Goal: Obtain resource: Obtain resource

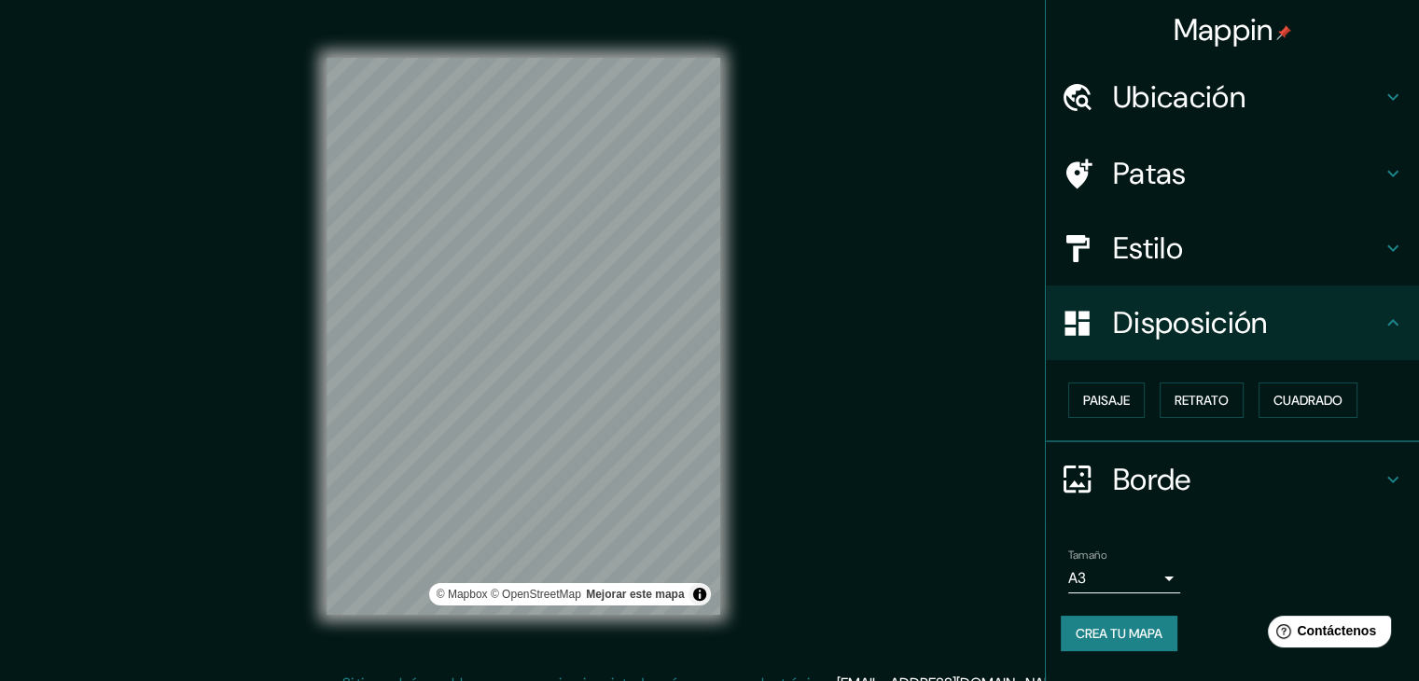
click at [1325, 61] on div "Ubicación" at bounding box center [1232, 97] width 373 height 75
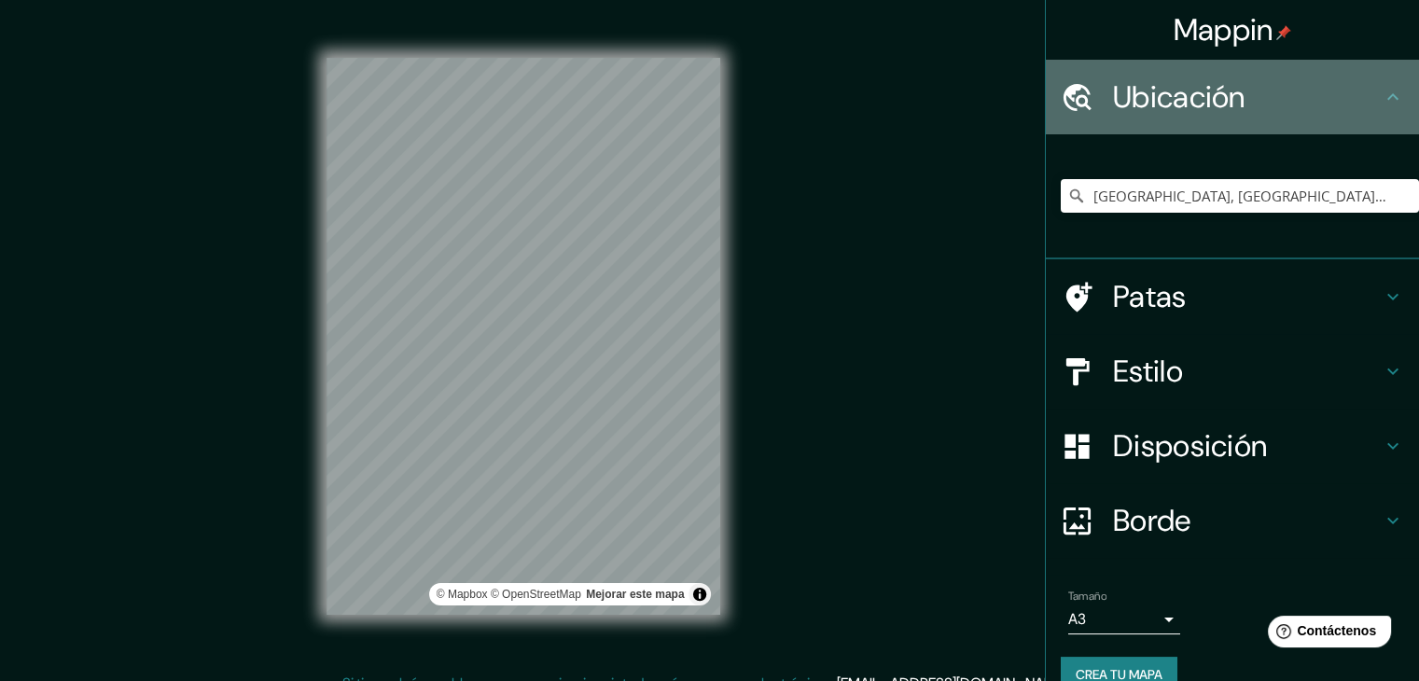
click at [1319, 75] on div "Ubicación" at bounding box center [1232, 97] width 373 height 75
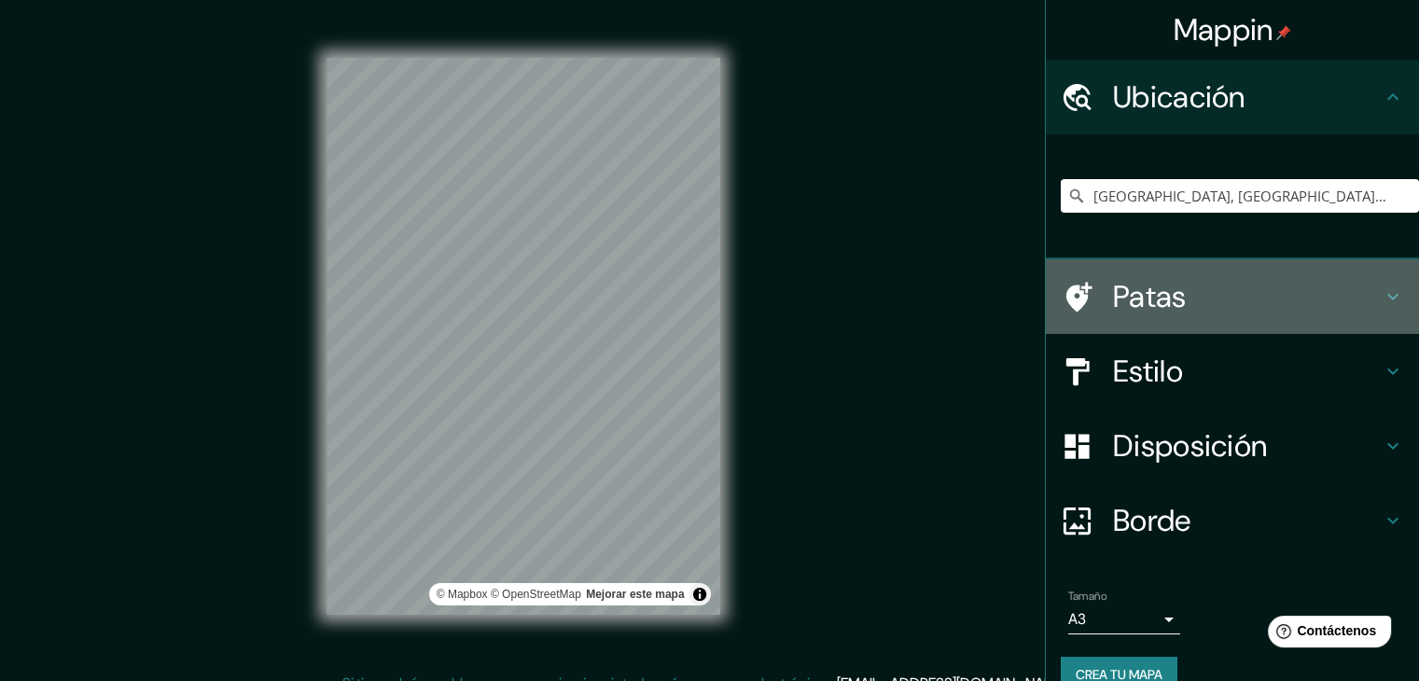
click at [1214, 279] on h4 "Patas" at bounding box center [1247, 296] width 269 height 37
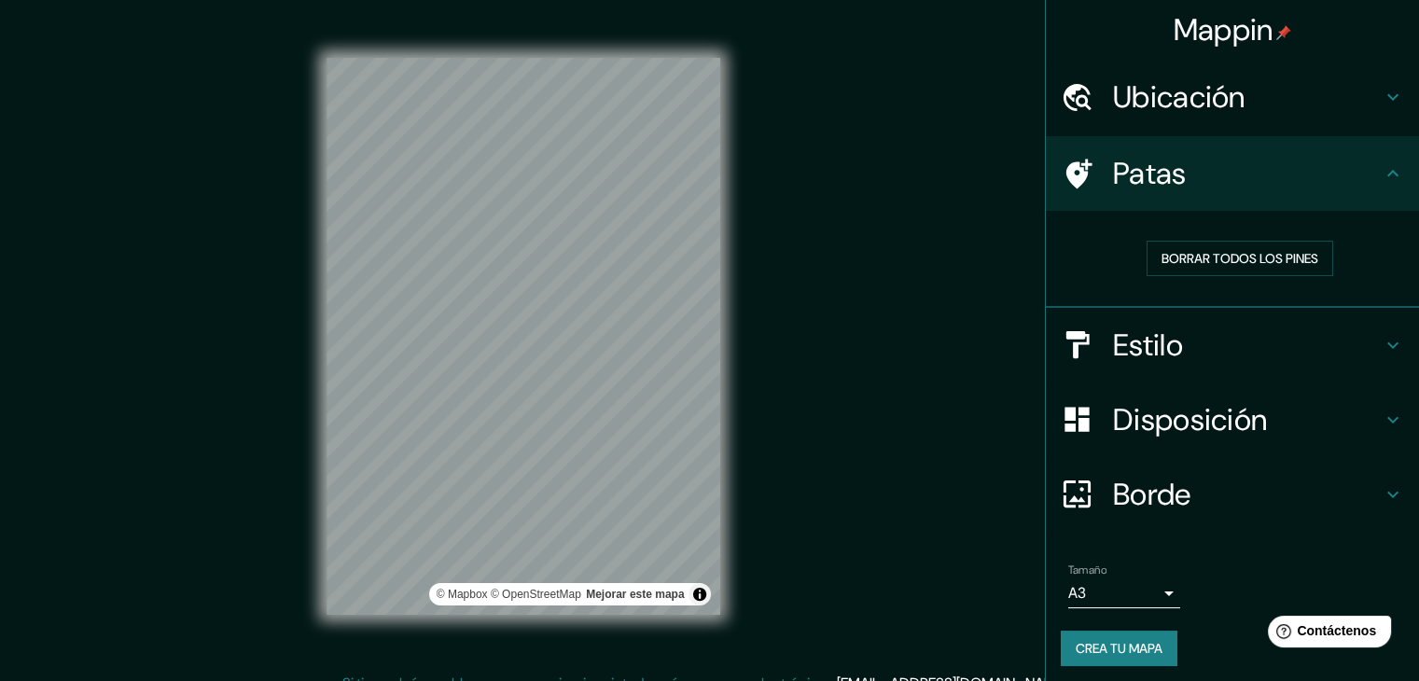
click at [1214, 279] on div "Borrar todos los pines" at bounding box center [1240, 258] width 358 height 65
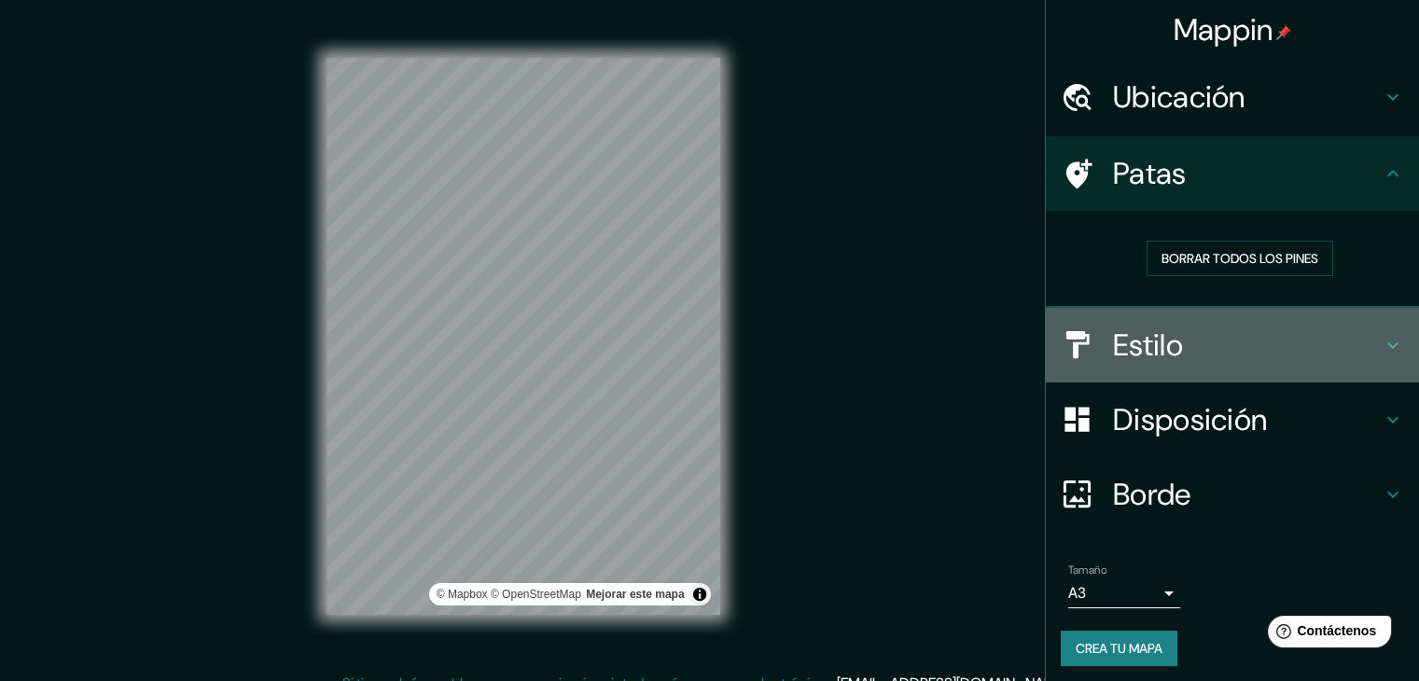
click at [1182, 332] on h4 "Estilo" at bounding box center [1247, 345] width 269 height 37
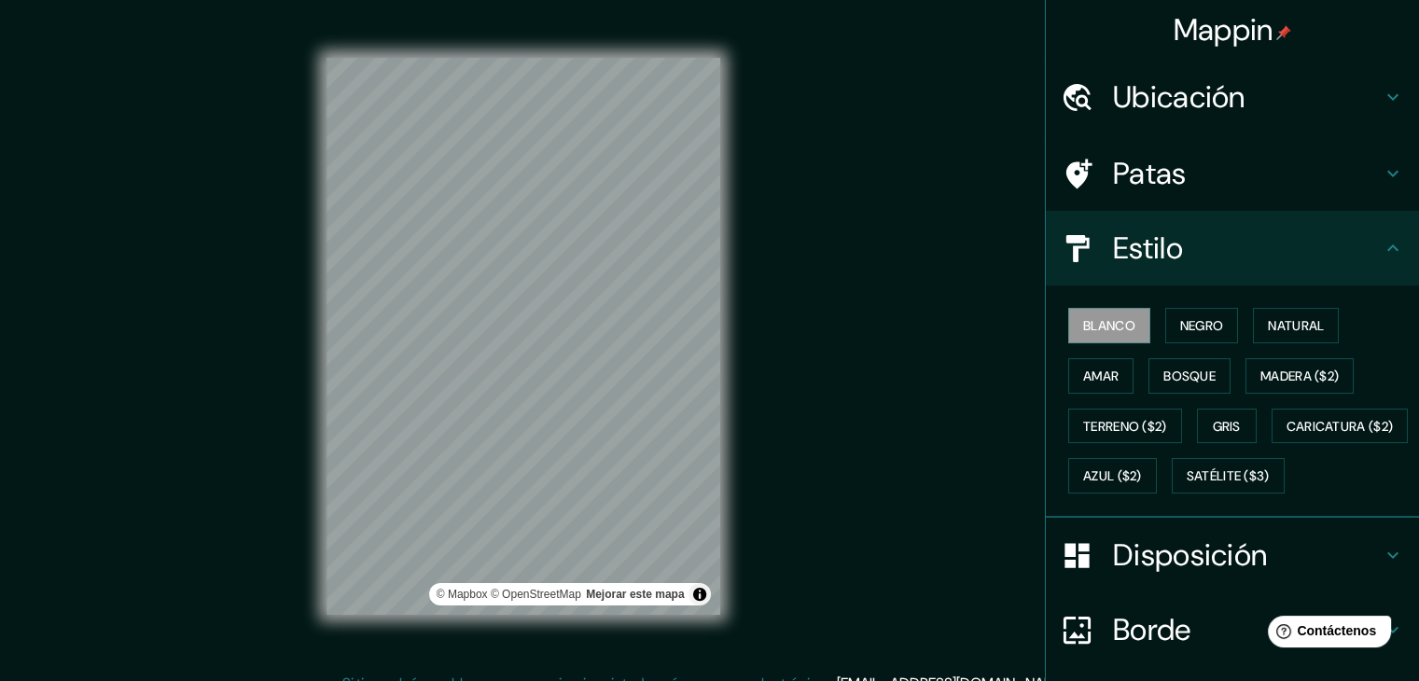
click at [1217, 264] on h4 "Estilo" at bounding box center [1247, 248] width 269 height 37
click at [1179, 575] on font "Disposición" at bounding box center [1190, 555] width 154 height 39
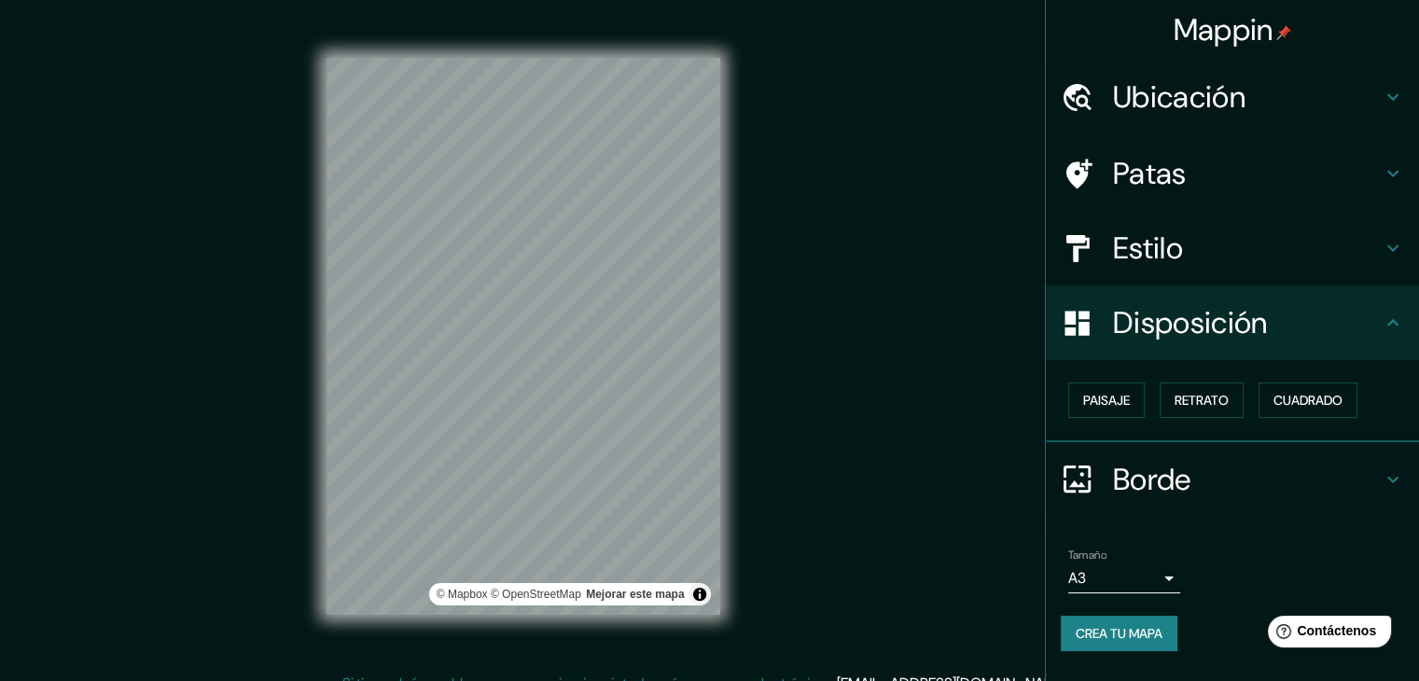
scroll to position [21, 0]
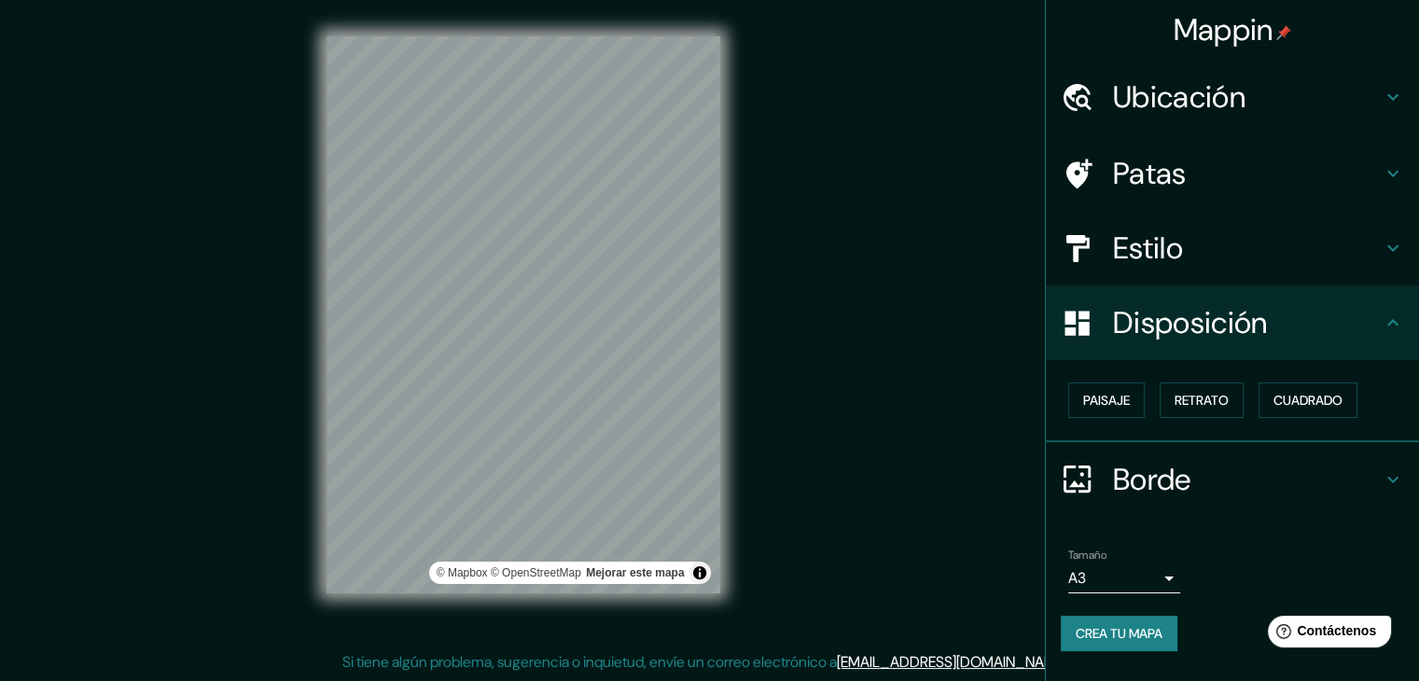
click at [1251, 479] on h4 "Borde" at bounding box center [1247, 479] width 269 height 37
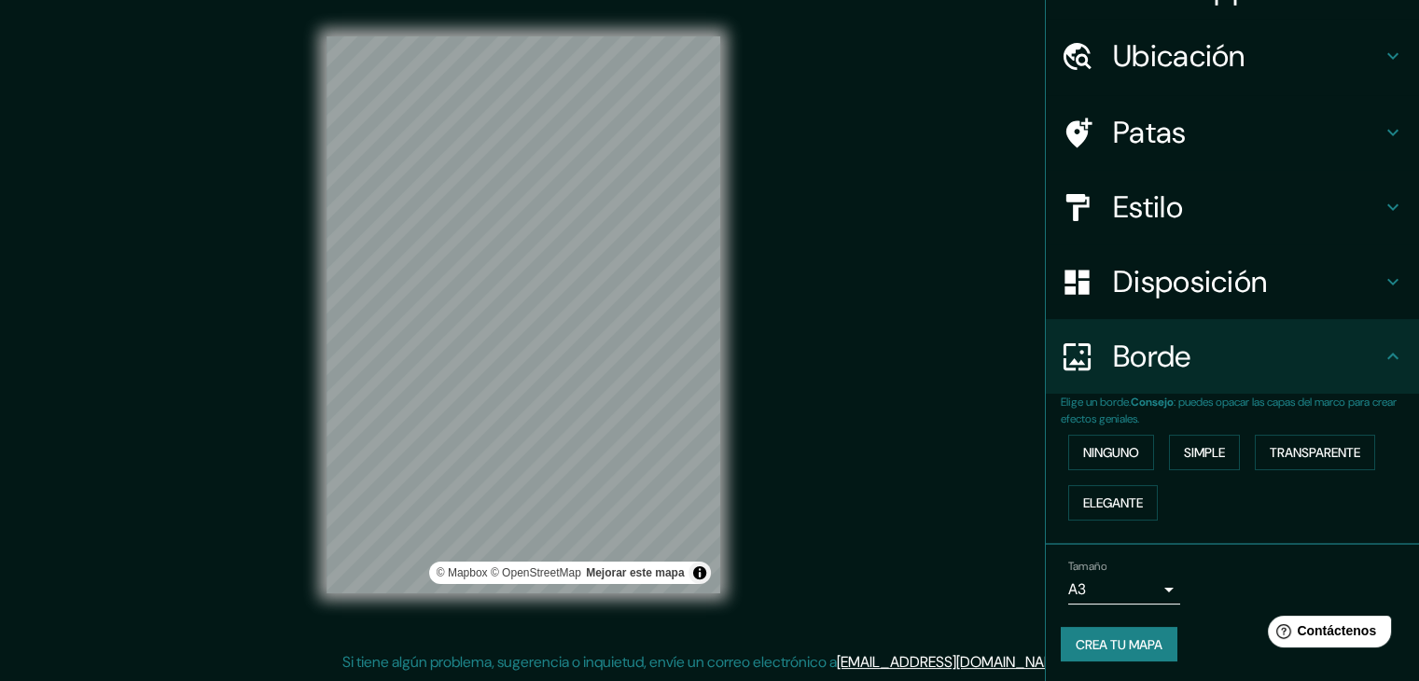
scroll to position [42, 0]
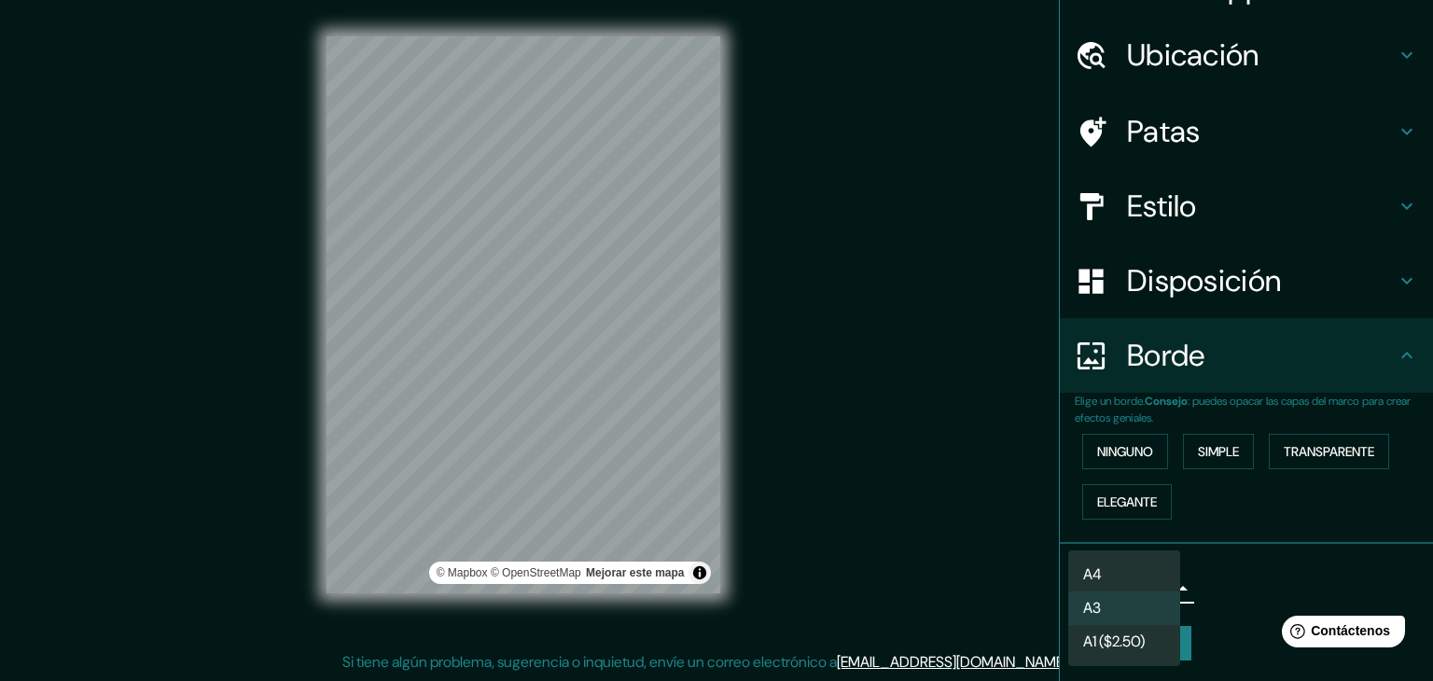
click at [1162, 593] on body "Mappin Ubicación [GEOGRAPHIC_DATA], [GEOGRAPHIC_DATA], [GEOGRAPHIC_DATA] [GEOGR…" at bounding box center [716, 319] width 1433 height 681
click at [1137, 625] on li "A3" at bounding box center [1124, 610] width 112 height 35
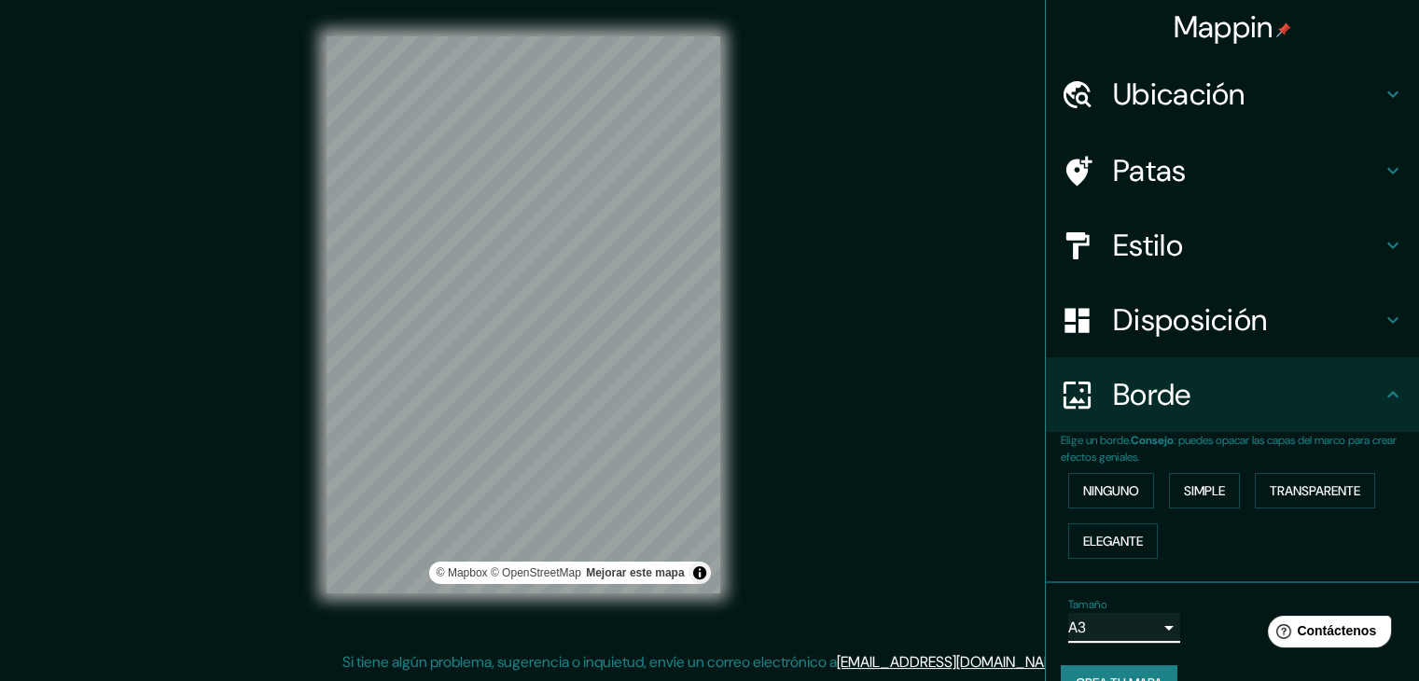
scroll to position [0, 0]
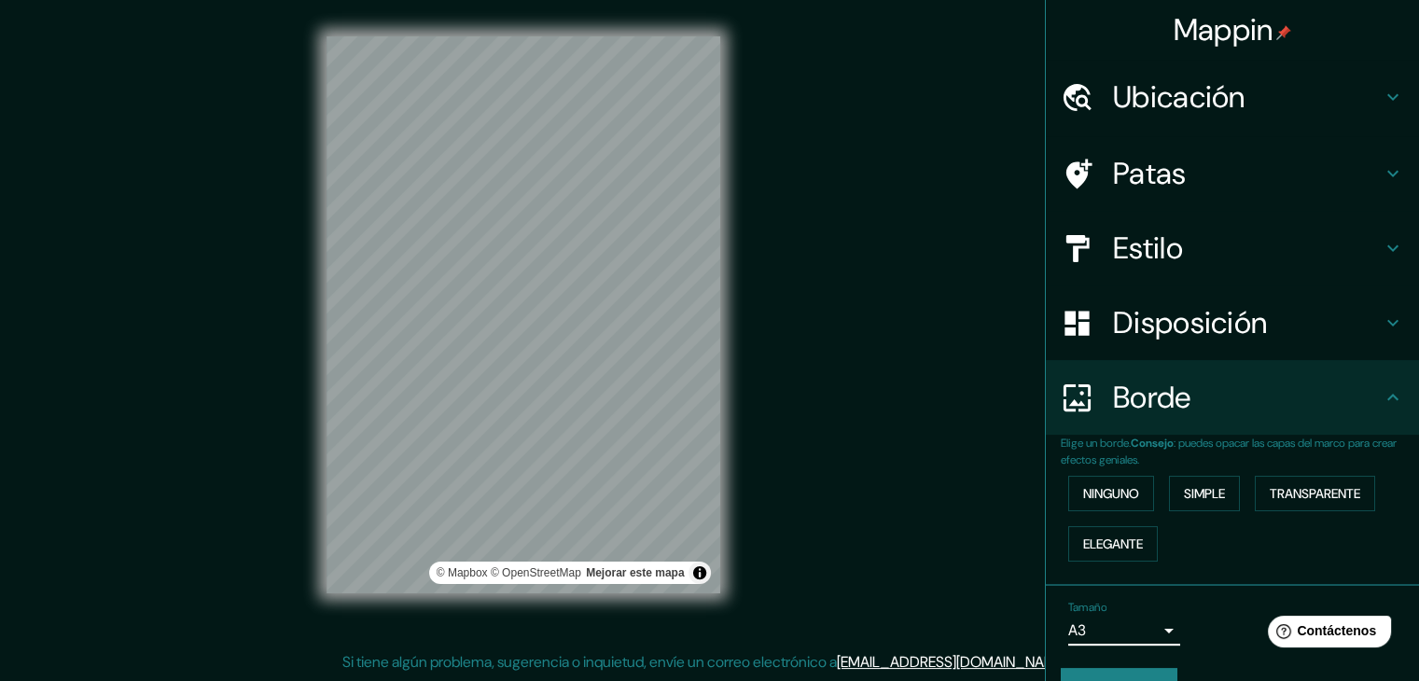
click at [773, 417] on div "Mappin Ubicación [GEOGRAPHIC_DATA], [GEOGRAPHIC_DATA], [GEOGRAPHIC_DATA] [GEOGR…" at bounding box center [709, 330] width 1419 height 703
click at [885, 333] on div "Mappin Ubicación [GEOGRAPHIC_DATA], [GEOGRAPHIC_DATA], [GEOGRAPHIC_DATA] [GEOGR…" at bounding box center [709, 330] width 1419 height 703
click at [788, 250] on div "Mappin Ubicación [GEOGRAPHIC_DATA], [GEOGRAPHIC_DATA], [GEOGRAPHIC_DATA] [GEOGR…" at bounding box center [709, 330] width 1419 height 703
click at [832, 281] on div "Mappin Ubicación [GEOGRAPHIC_DATA], [GEOGRAPHIC_DATA], [GEOGRAPHIC_DATA] [GEOGR…" at bounding box center [709, 330] width 1419 height 703
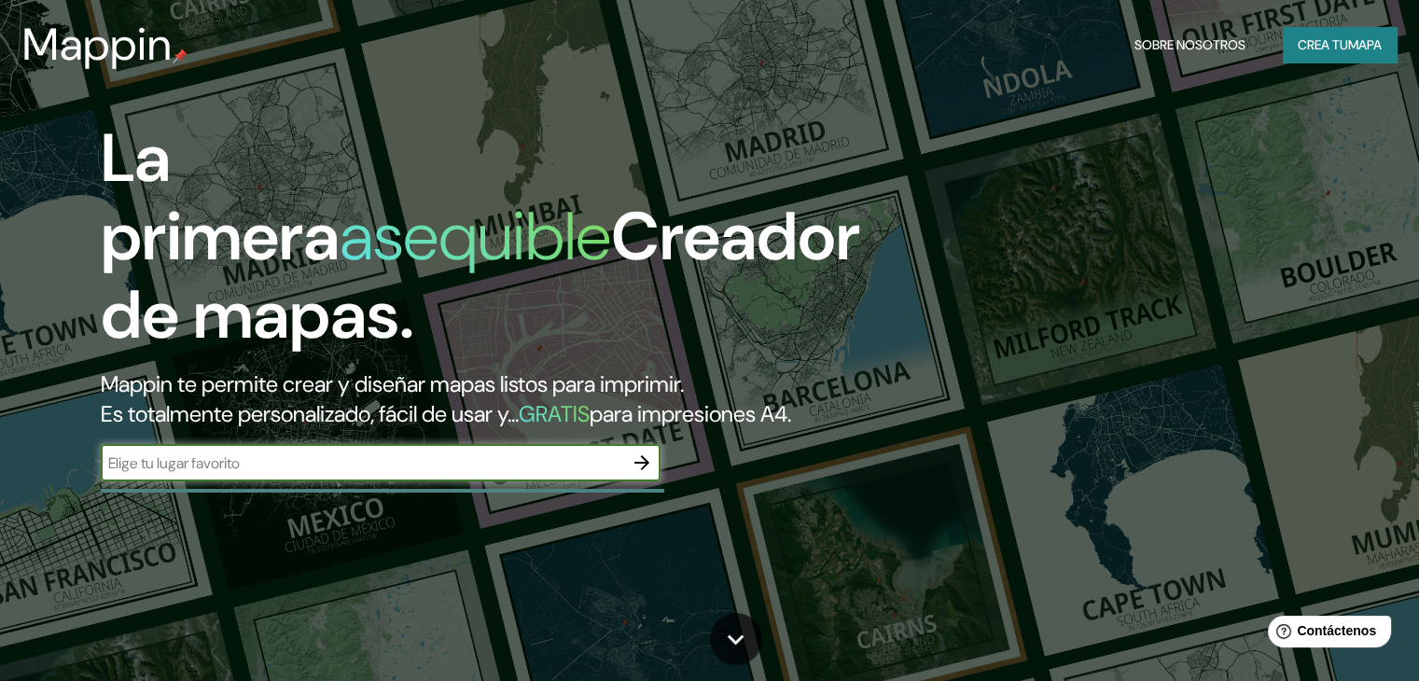
click at [496, 474] on input "text" at bounding box center [362, 463] width 523 height 21
click at [1303, 34] on font "Crea tu" at bounding box center [1323, 45] width 50 height 24
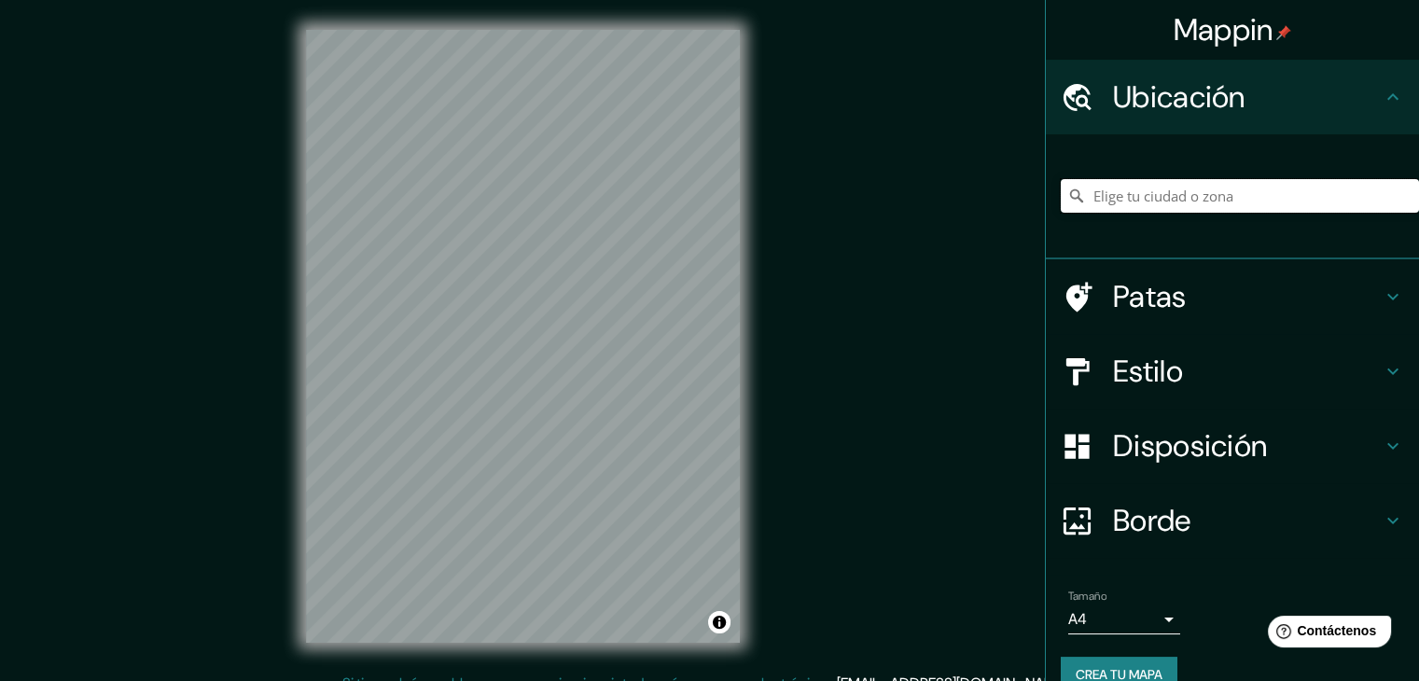
click at [1151, 188] on input "Elige tu ciudad o zona" at bounding box center [1240, 196] width 358 height 34
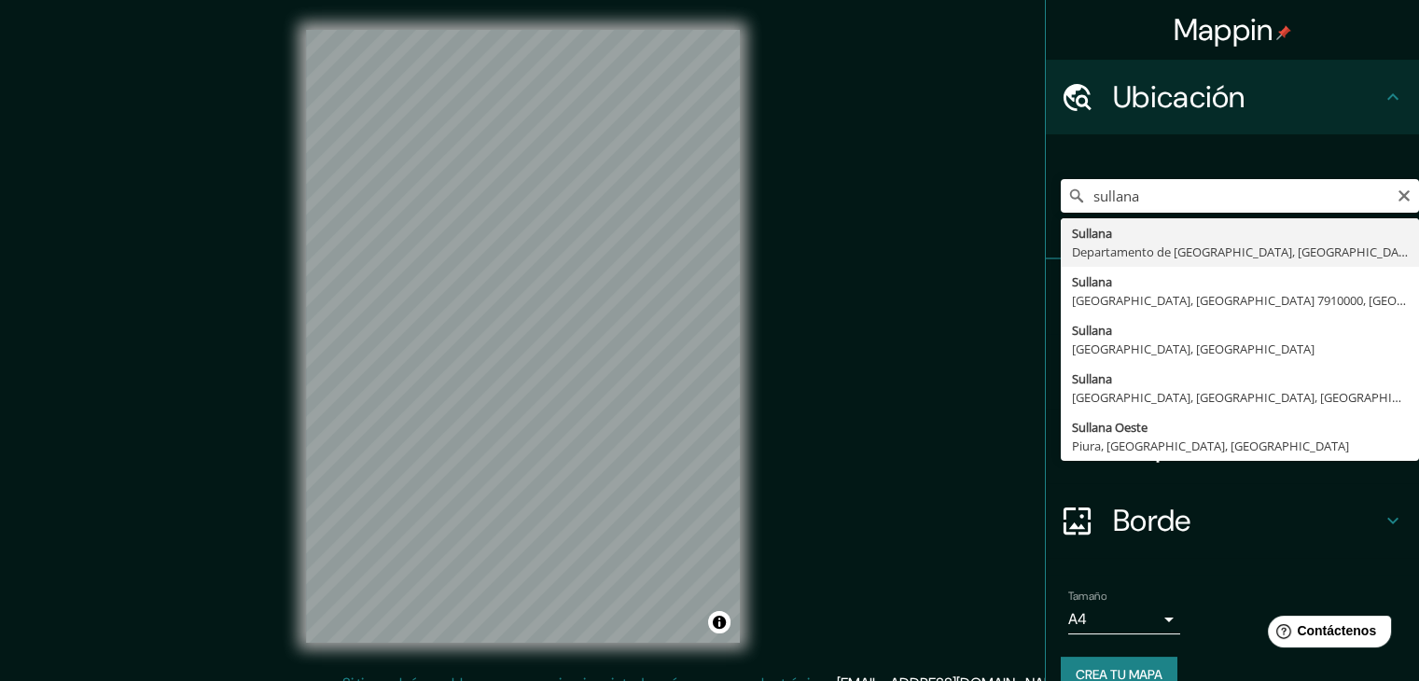
type input "[GEOGRAPHIC_DATA], [GEOGRAPHIC_DATA], [GEOGRAPHIC_DATA]"
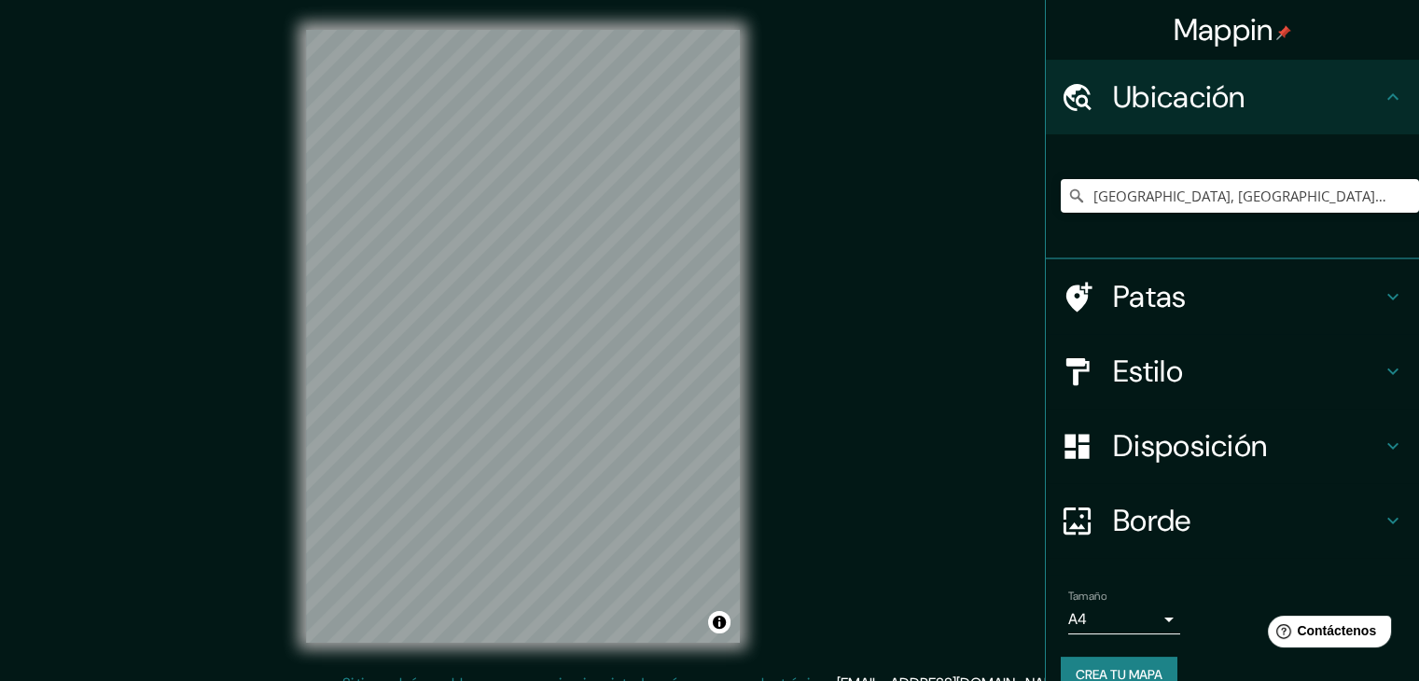
click at [935, 342] on div "Mappin Ubicación Sullana, Departamento de Piura, Perú Patas Estilo Disposición …" at bounding box center [709, 351] width 1419 height 703
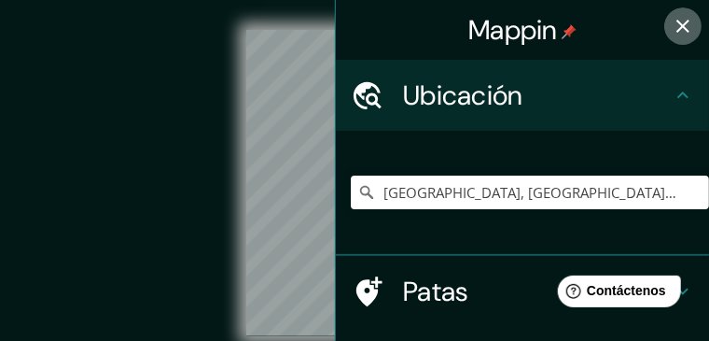
click at [685, 21] on icon "button" at bounding box center [683, 26] width 22 height 22
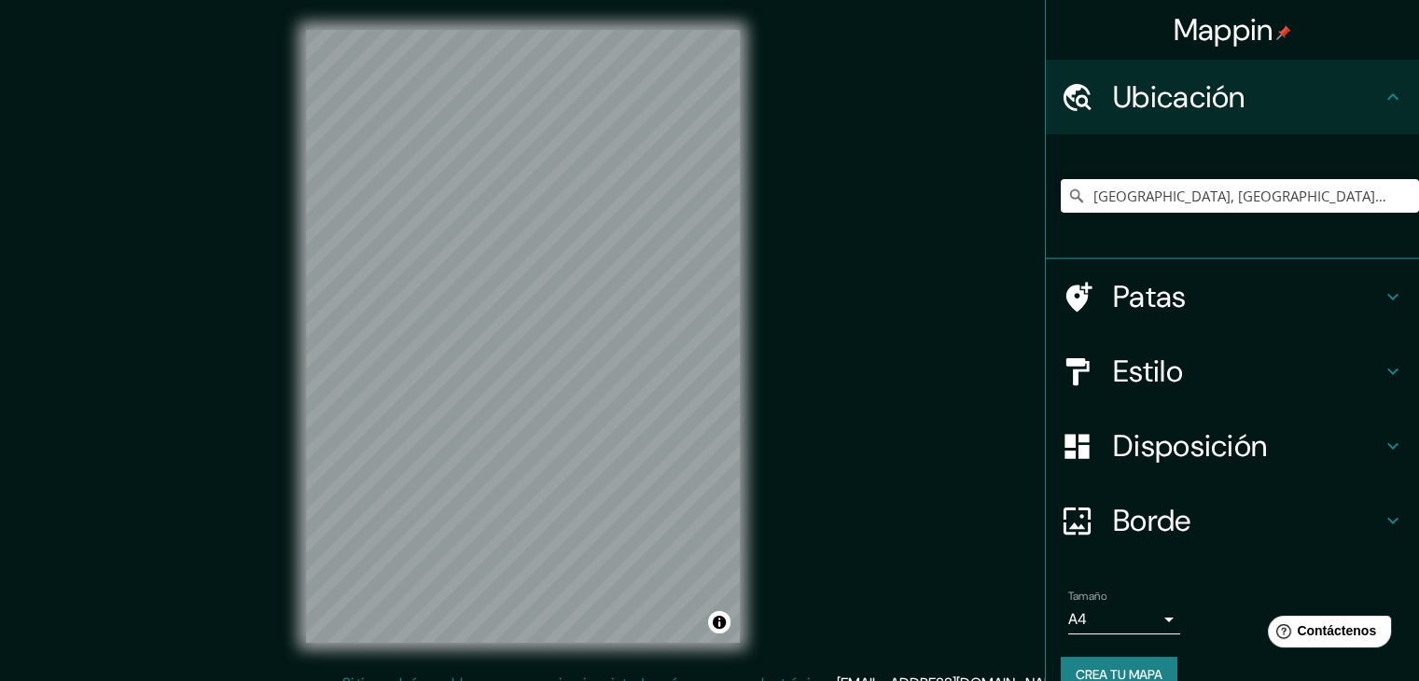
click at [846, 233] on div "© Mapbox © OpenStreetMap Improve this map" at bounding box center [522, 336] width 1277 height 613
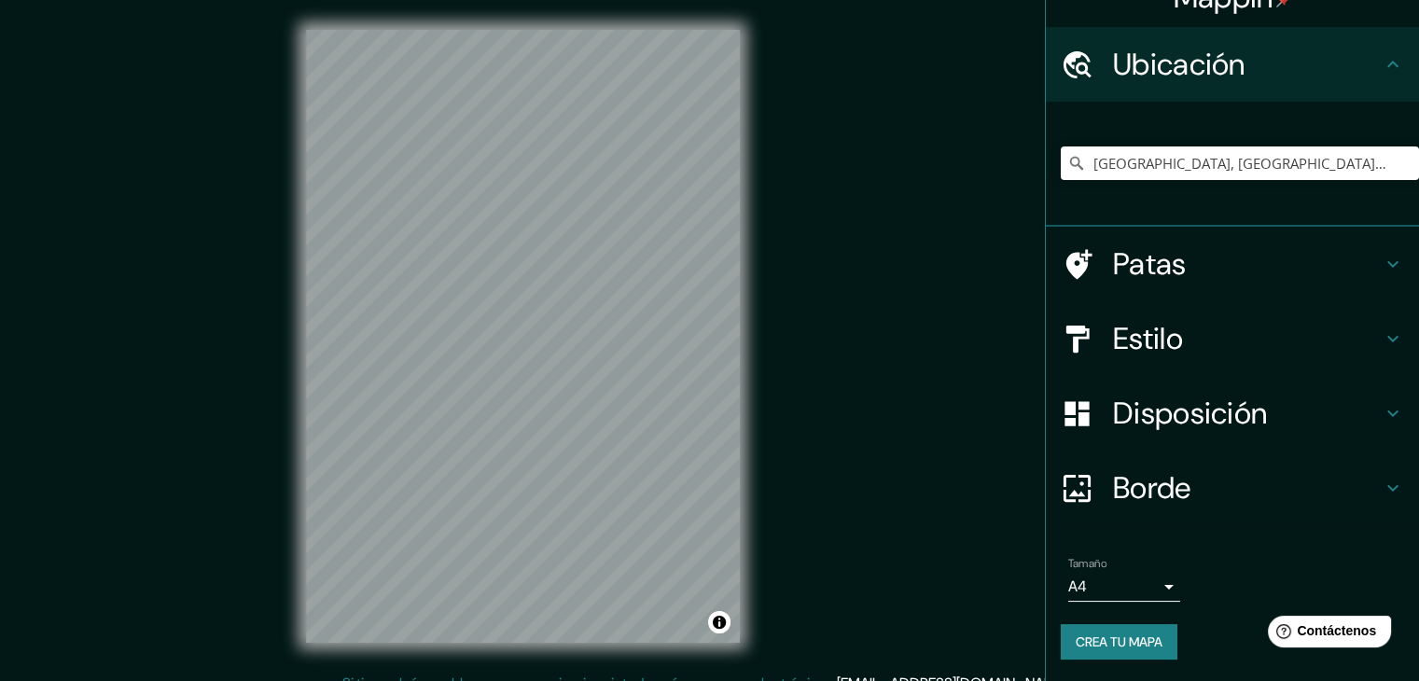
click at [882, 227] on div "© Mapbox © OpenStreetMap Improve this map" at bounding box center [522, 336] width 1277 height 613
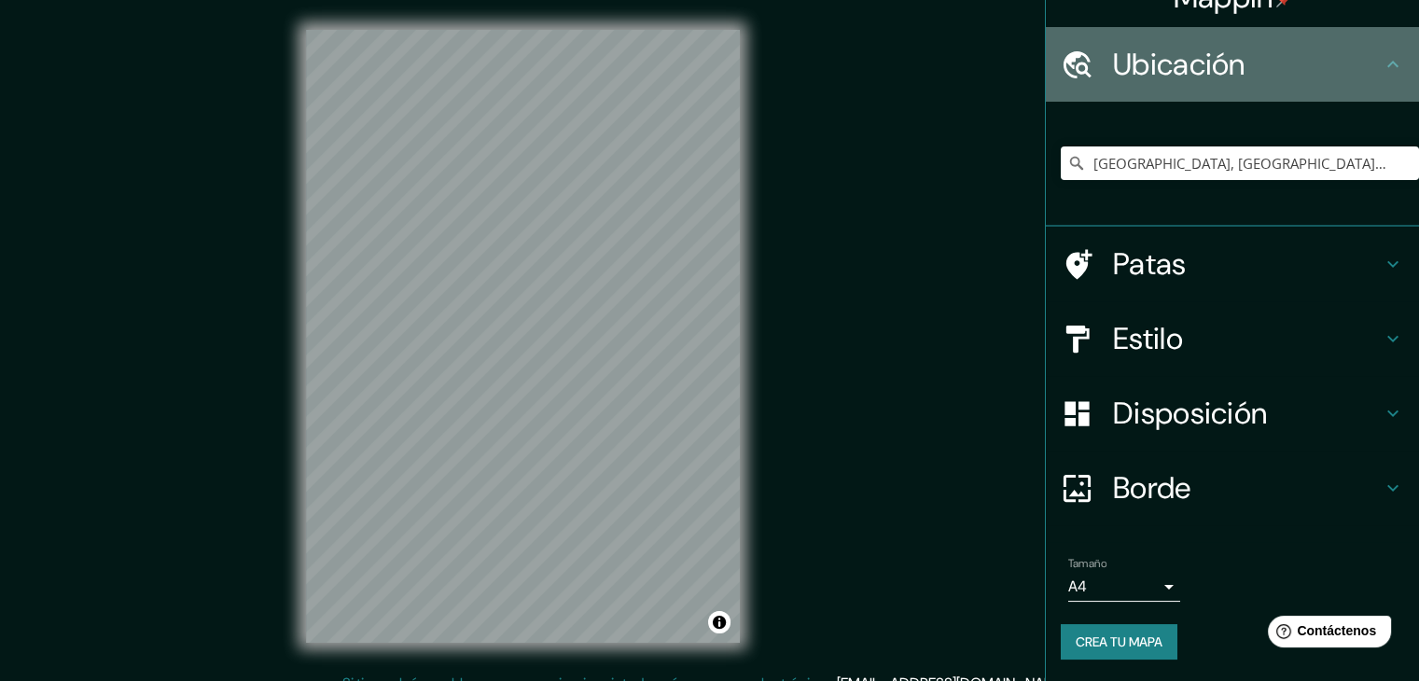
click at [1280, 58] on h4 "Ubicación" at bounding box center [1247, 64] width 269 height 37
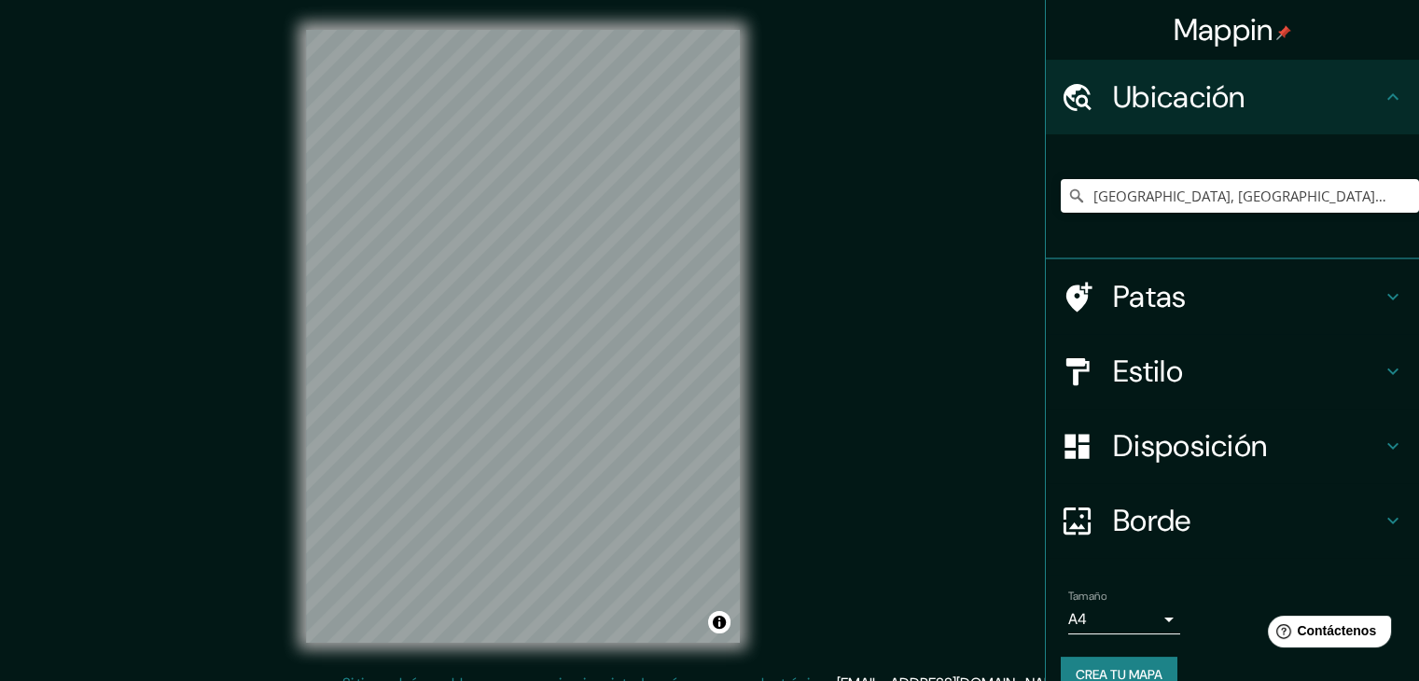
click at [1255, 38] on font "Mappin" at bounding box center [1224, 29] width 100 height 39
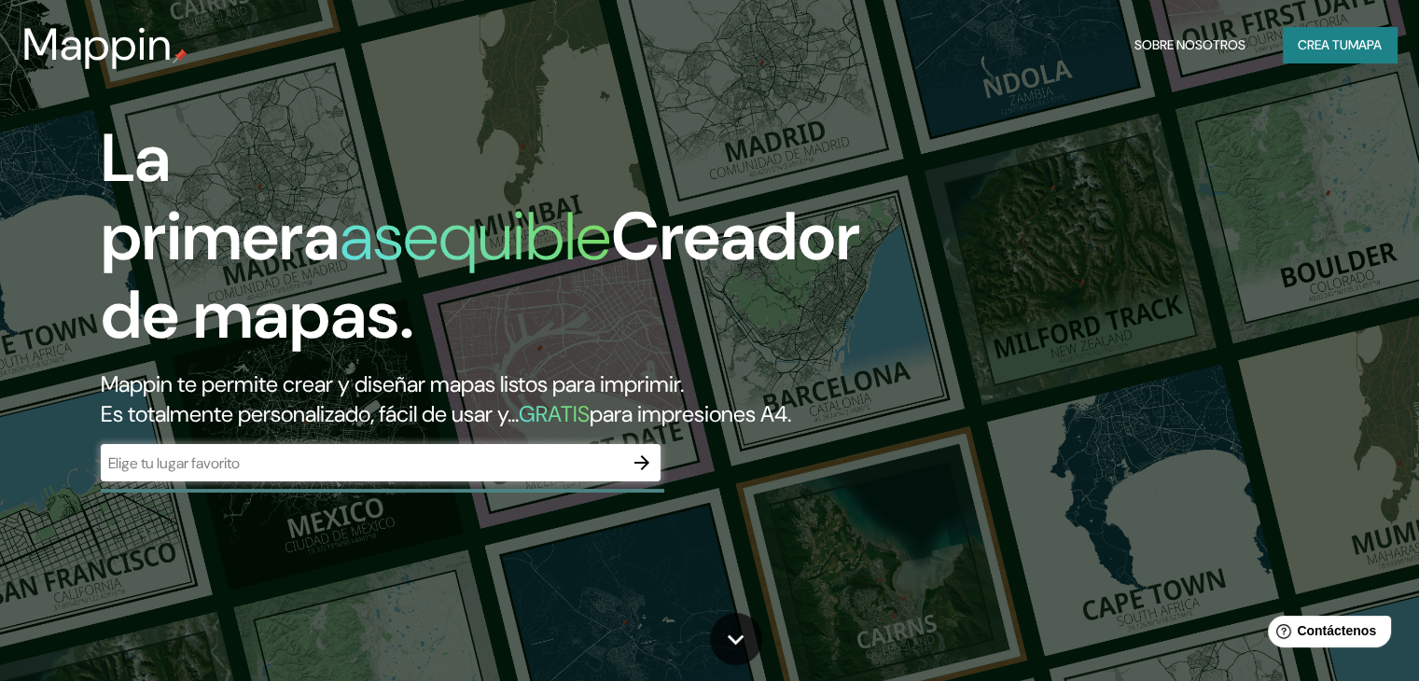
click at [590, 414] on font "GRATIS" at bounding box center [554, 413] width 71 height 29
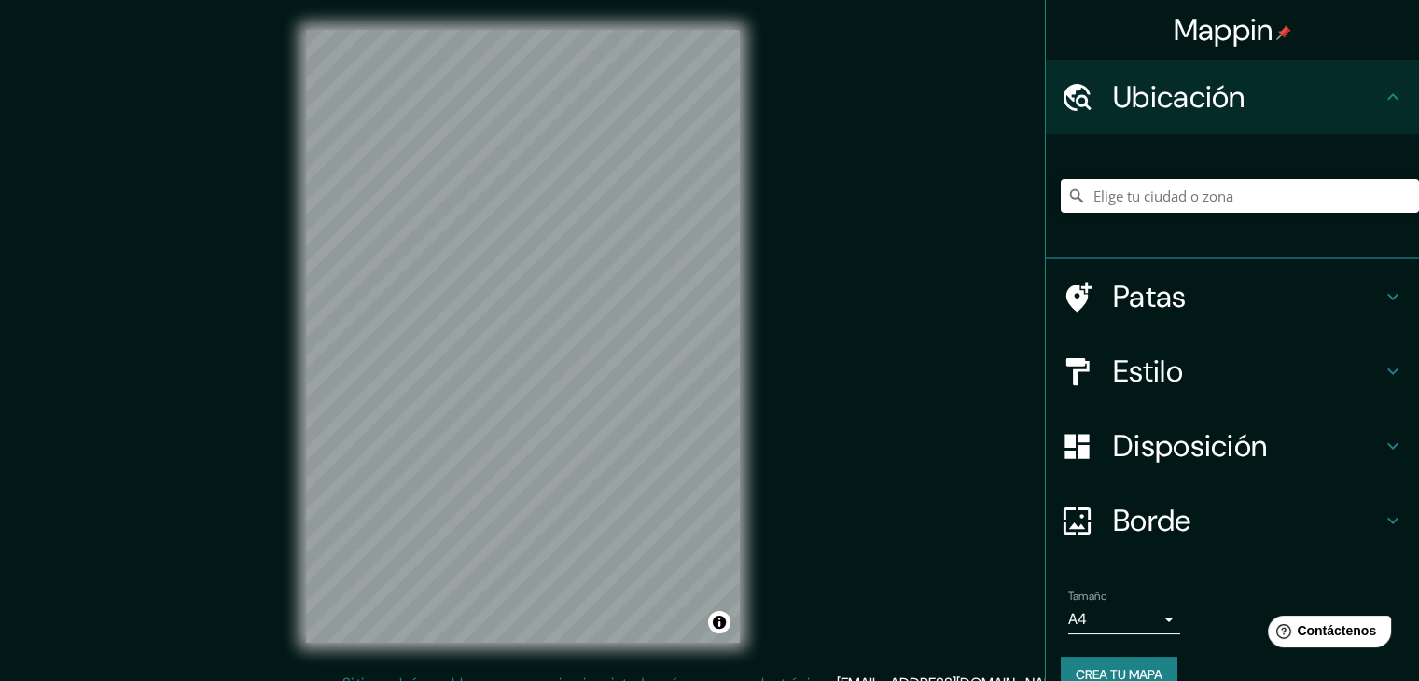
click at [1108, 617] on body "Mappin Ubicación Patas Estilo Disposición Borde Elige un borde. Consejo : puede…" at bounding box center [709, 340] width 1419 height 681
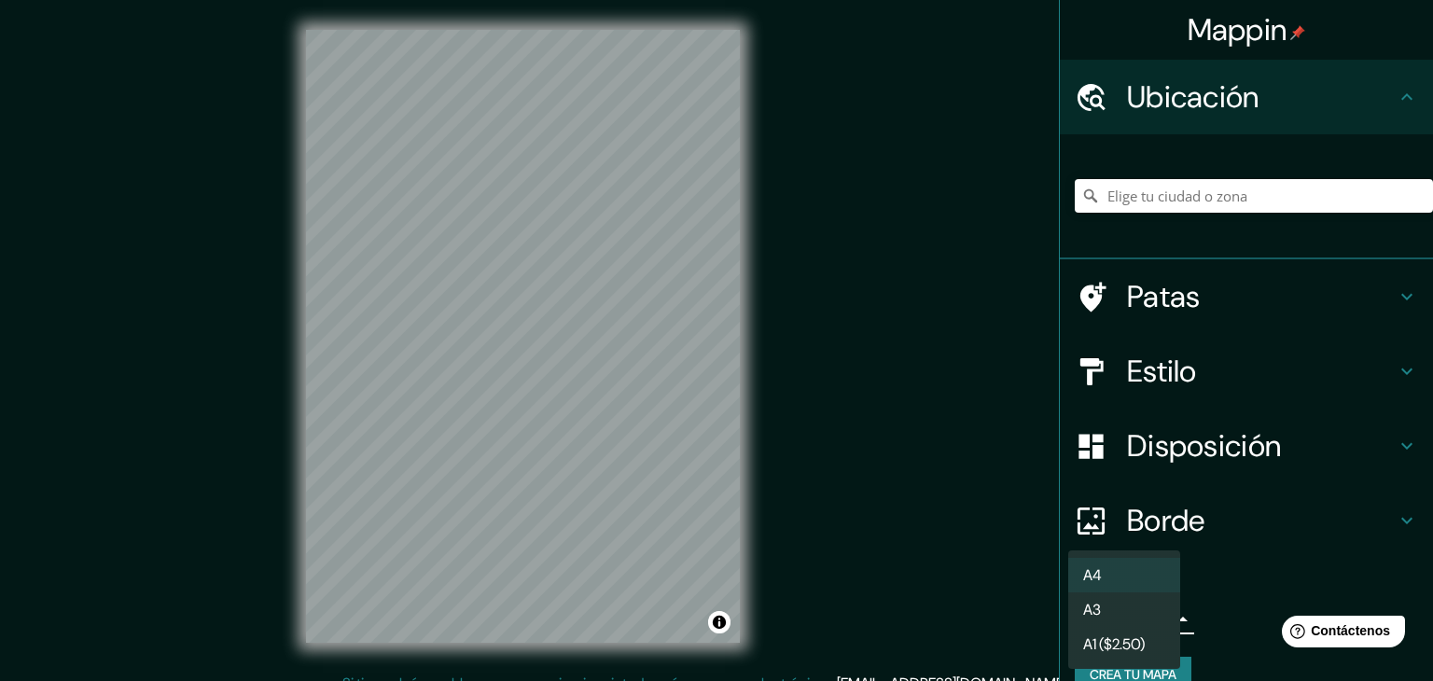
click at [1097, 565] on font "A4" at bounding box center [1092, 575] width 19 height 20
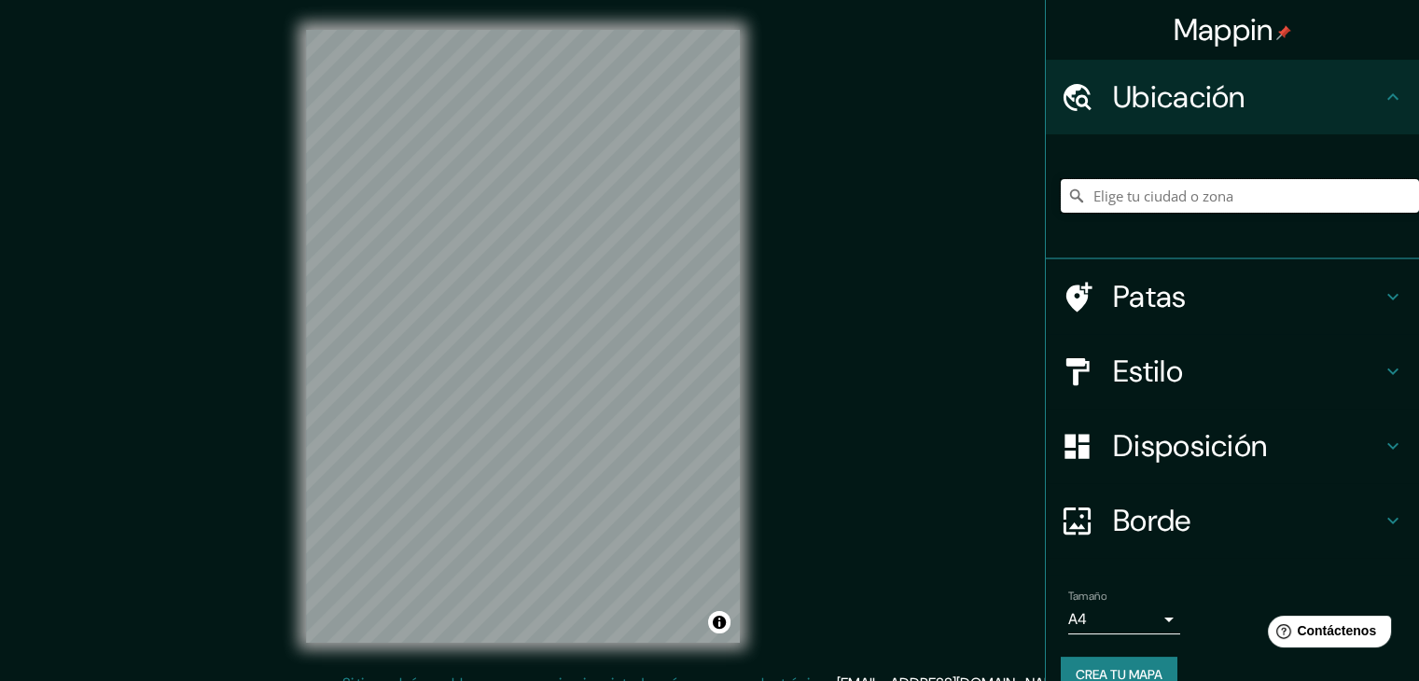
click at [1147, 188] on input "Elige tu ciudad o zona" at bounding box center [1240, 196] width 358 height 34
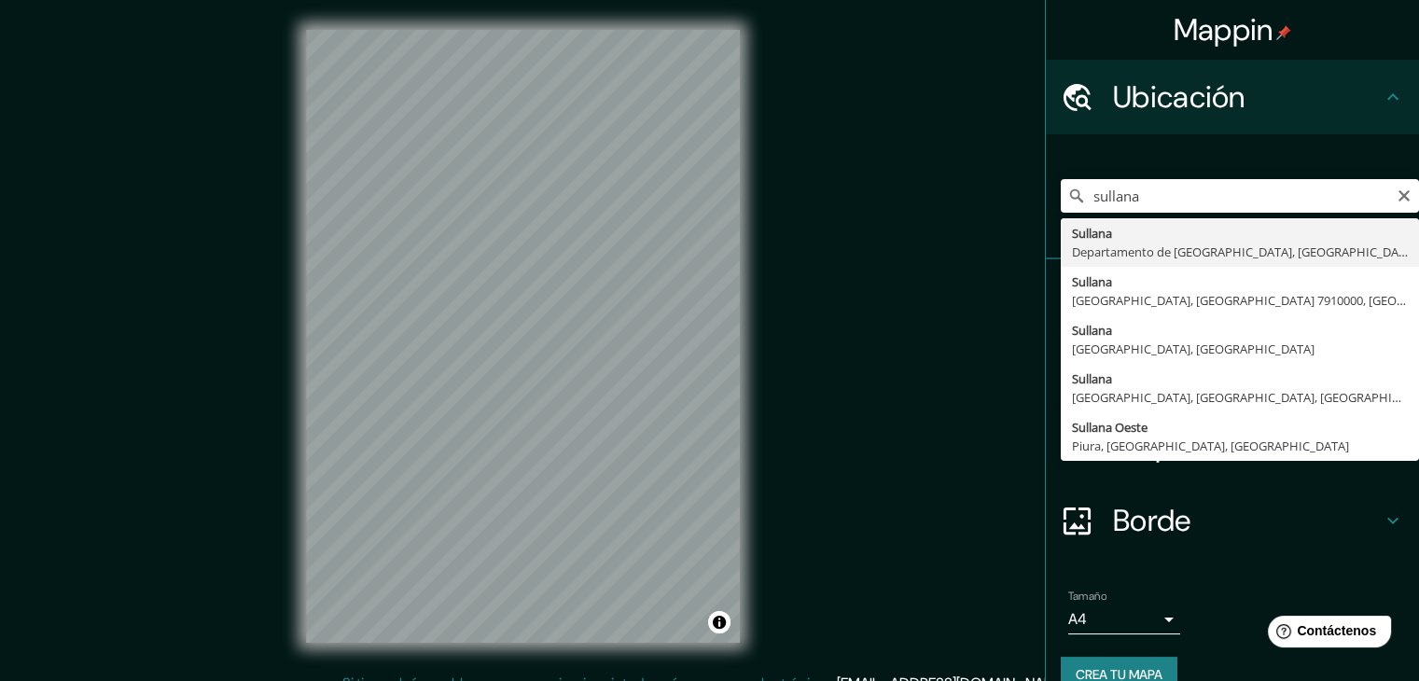
type input "[GEOGRAPHIC_DATA], [GEOGRAPHIC_DATA], [GEOGRAPHIC_DATA]"
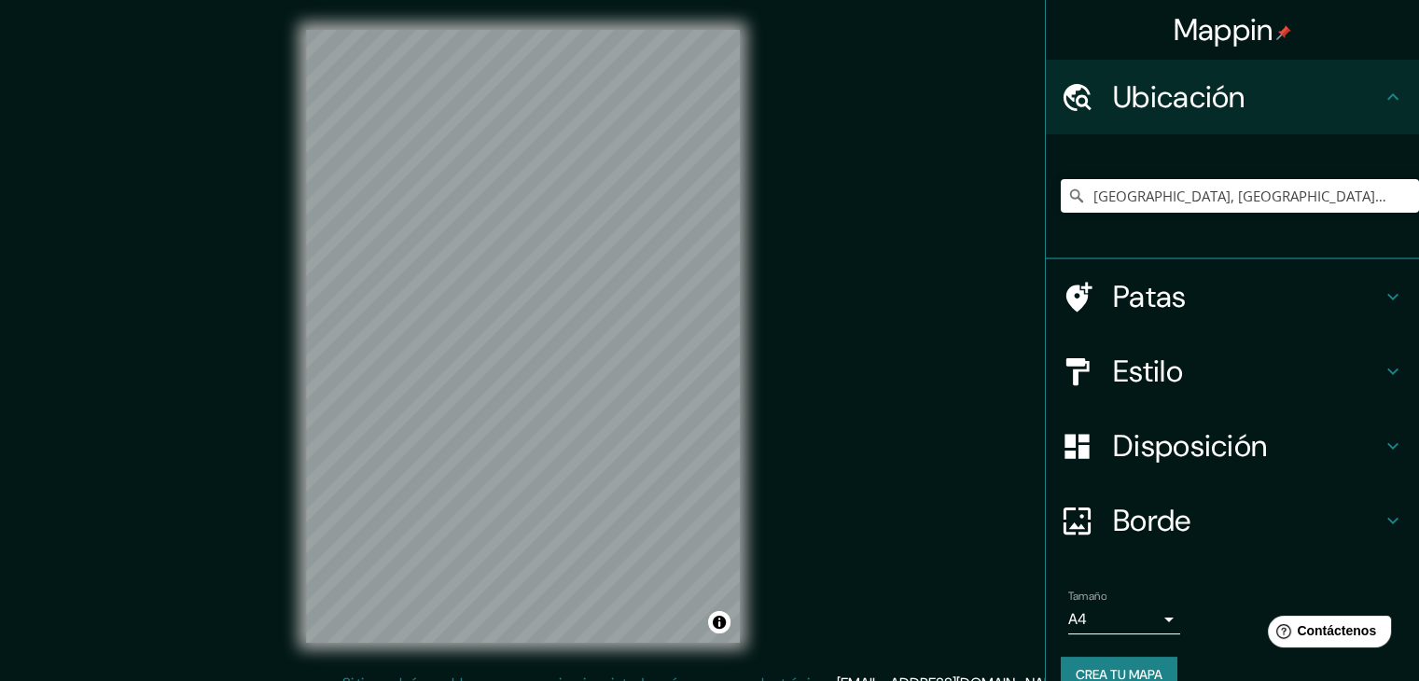
click at [1090, 659] on button "Crea tu mapa" at bounding box center [1119, 674] width 117 height 35
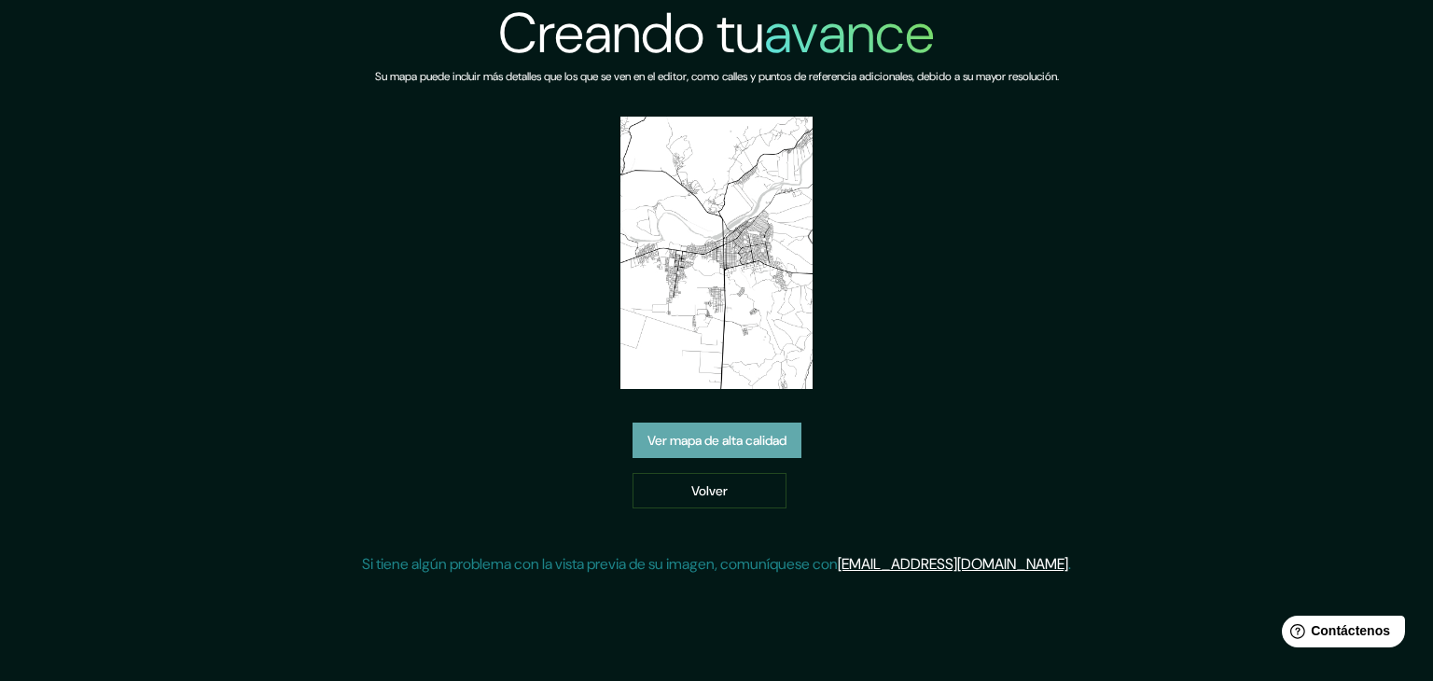
click at [756, 438] on font "Ver mapa de alta calidad" at bounding box center [717, 440] width 139 height 17
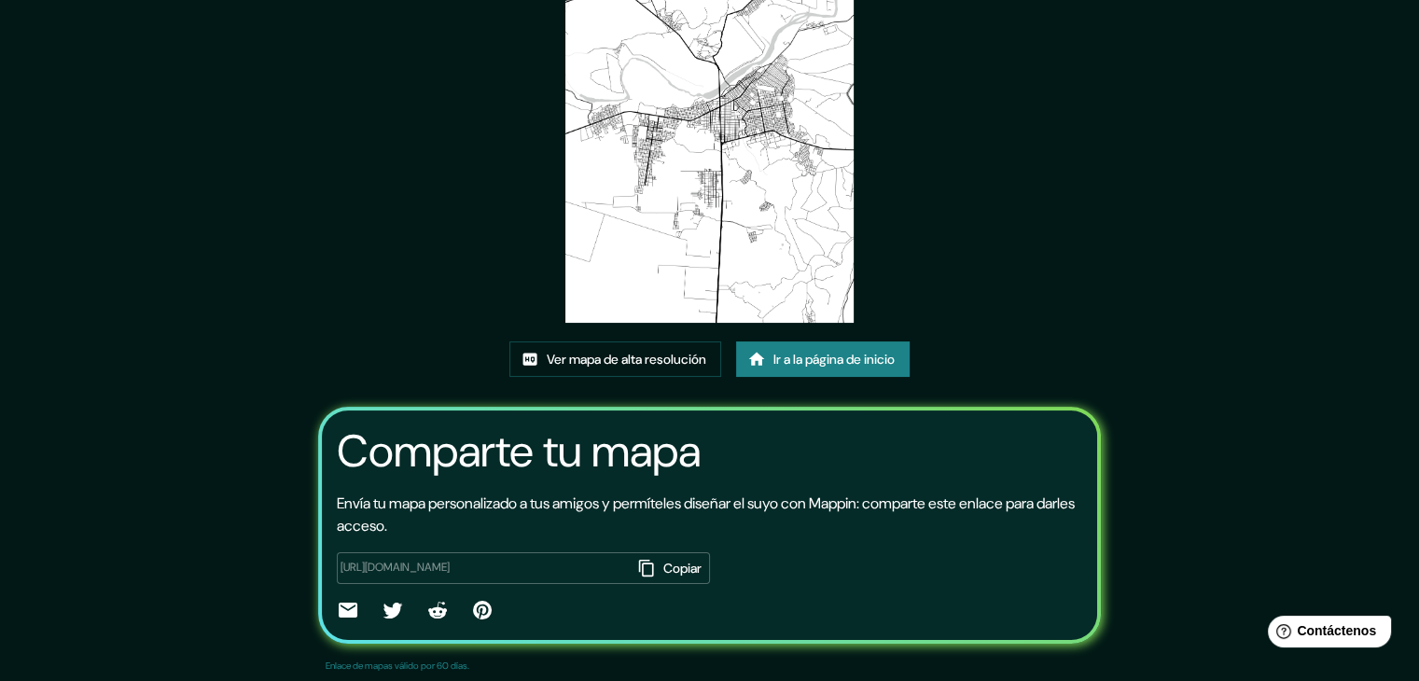
scroll to position [196, 0]
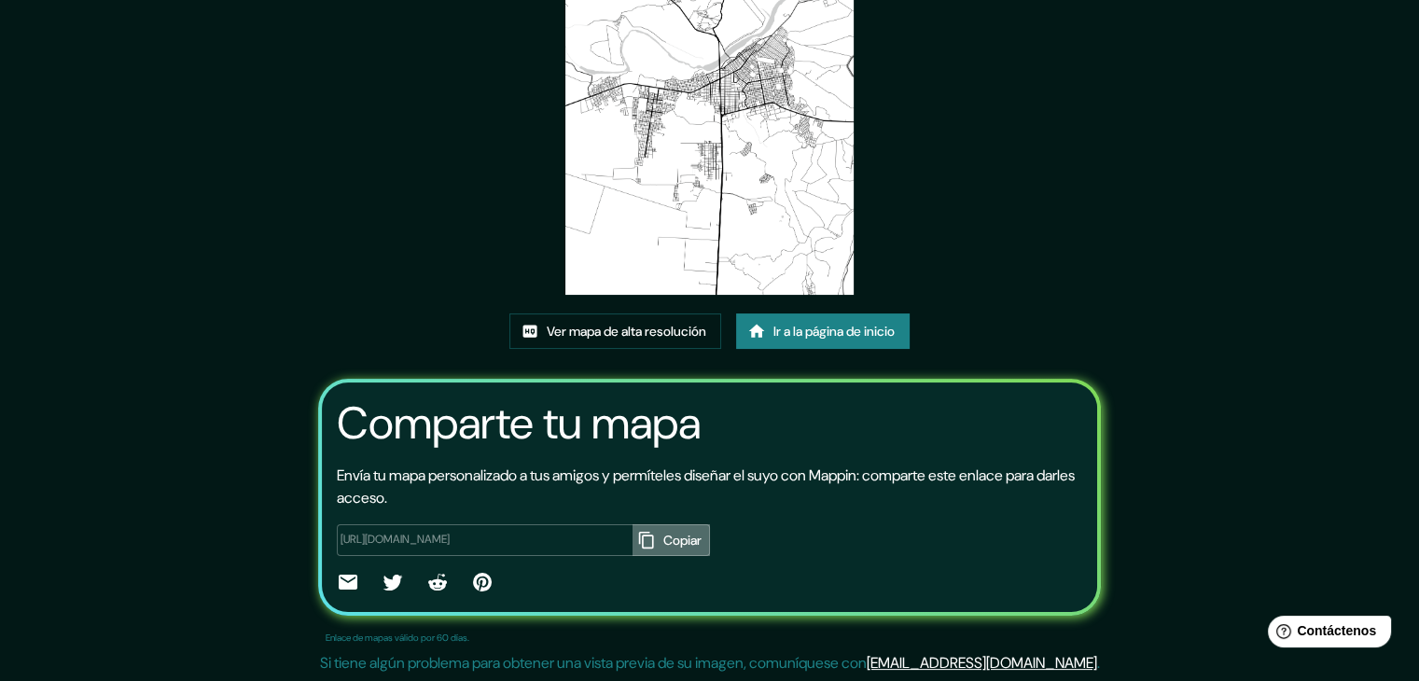
click at [633, 546] on button "Copiar" at bounding box center [671, 540] width 77 height 32
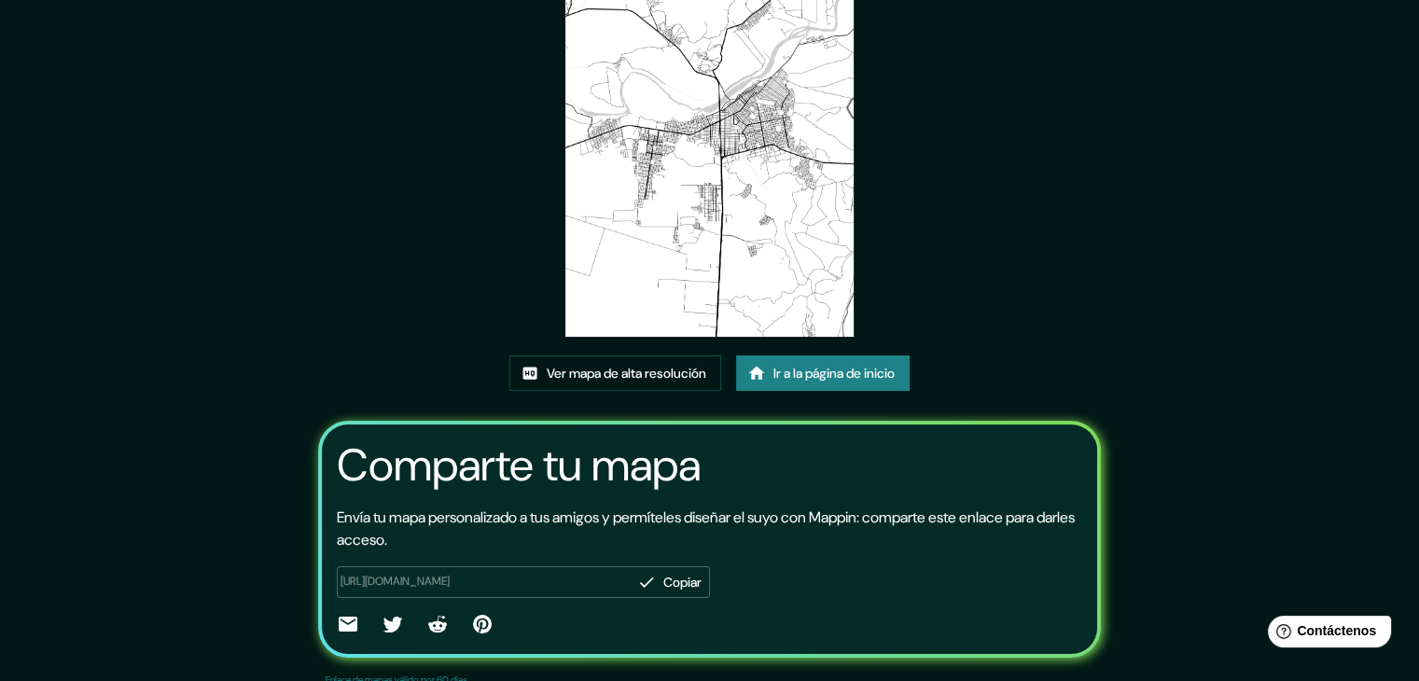
scroll to position [71, 0]
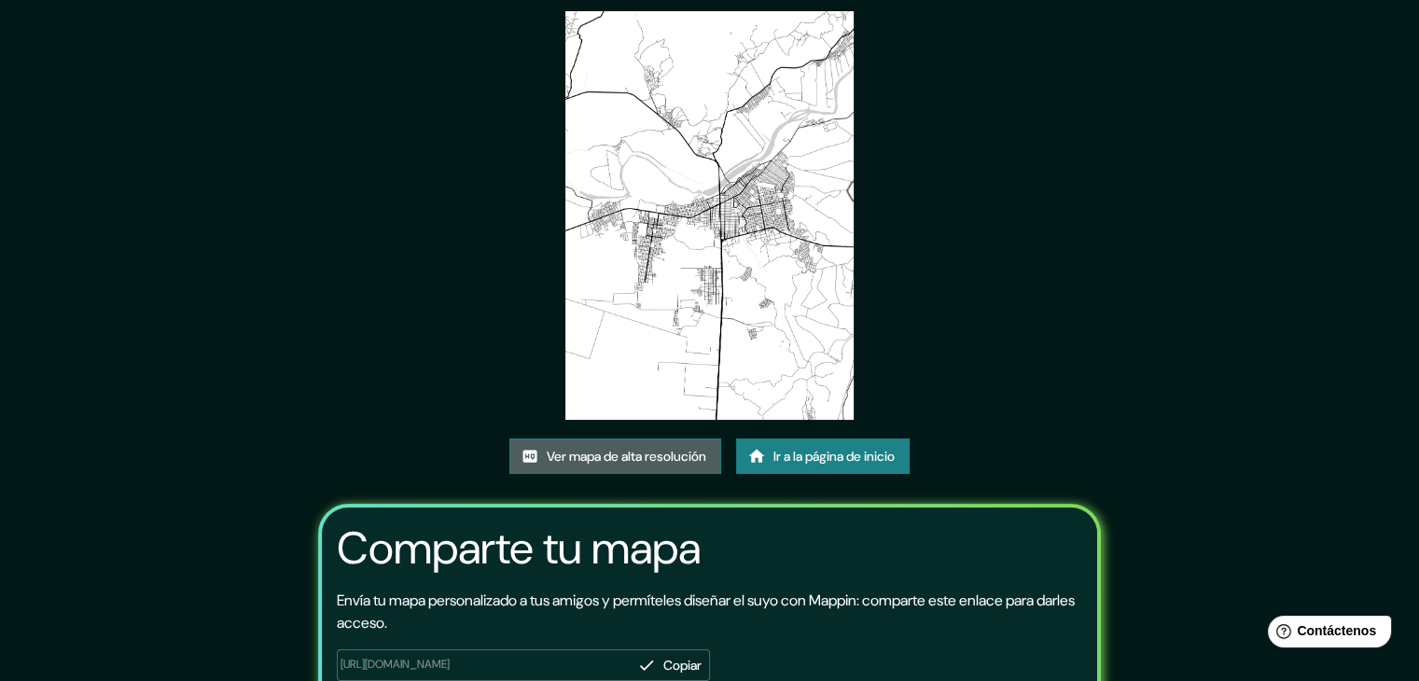
click at [685, 460] on font "Ver mapa de alta resolución" at bounding box center [627, 456] width 160 height 17
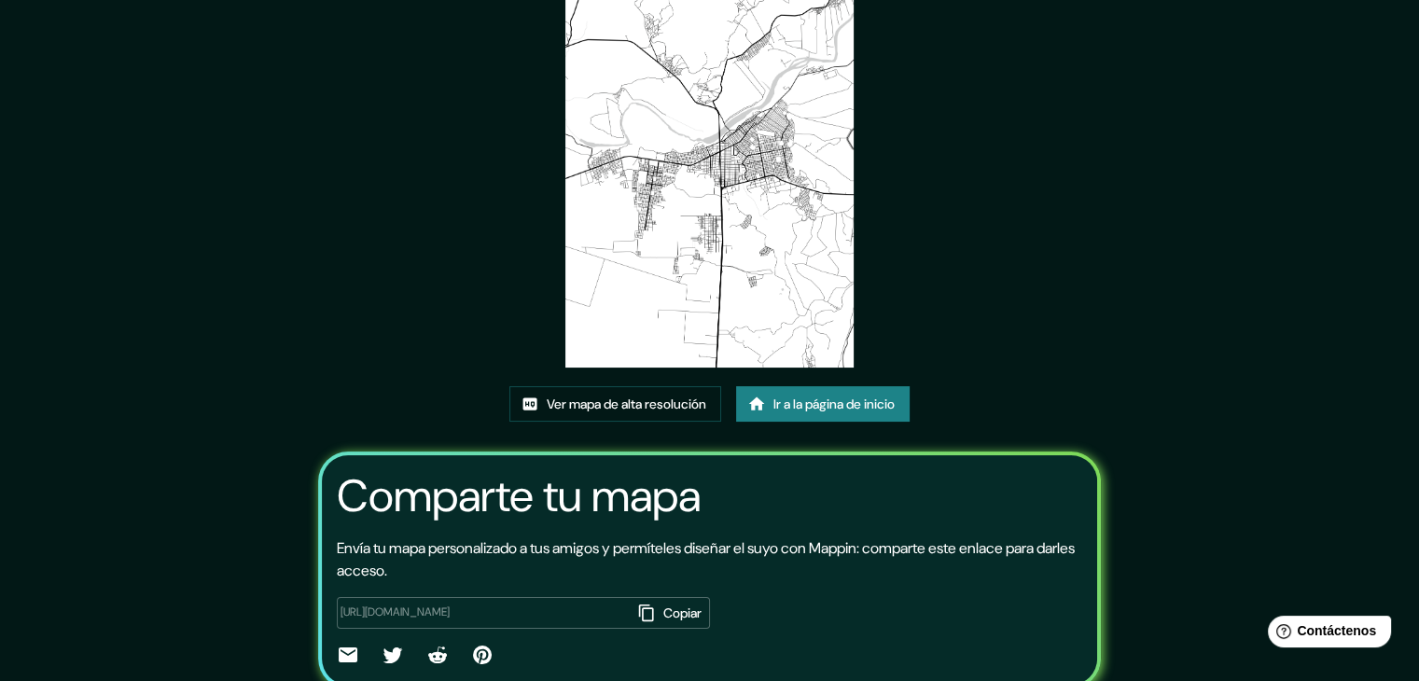
scroll to position [196, 0]
